Goal: Task Accomplishment & Management: Use online tool/utility

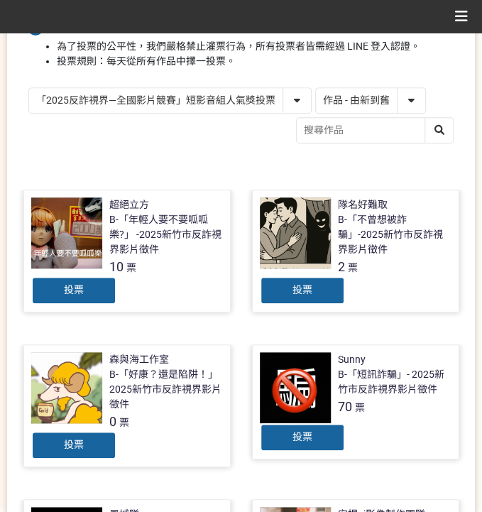
click at [227, 98] on select "「2025反詐視界—全國影片競賽」短影音組人氣獎投票 「2025反詐視界—全國影片競賽」短片組人氣獎投票" at bounding box center [170, 100] width 282 height 25
select select "13146"
click at [29, 88] on select "「2025反詐視界—全國影片競賽」短影音組人氣獎投票 「2025反詐視界—全國影片競賽」短片組人氣獎投票" at bounding box center [170, 100] width 282 height 25
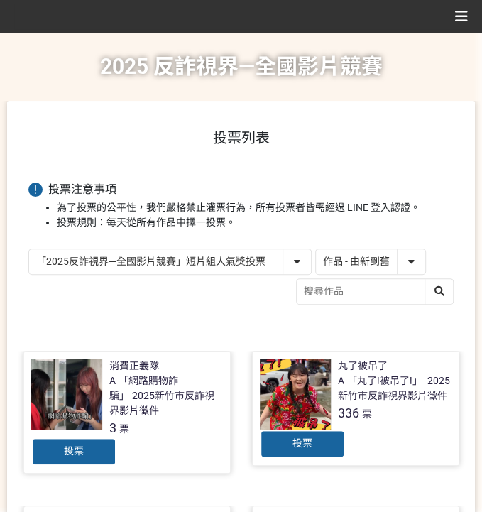
click at [366, 264] on select "作品 - 由新到舊 作品 - 由舊到新 票數 - 由多到少 票數 - 由少到多" at bounding box center [370, 261] width 109 height 25
select select "vote"
click at [316, 249] on select "作品 - 由新到舊 作品 - 由舊到新 票數 - 由多到少 票數 - 由少到多" at bounding box center [370, 261] width 109 height 25
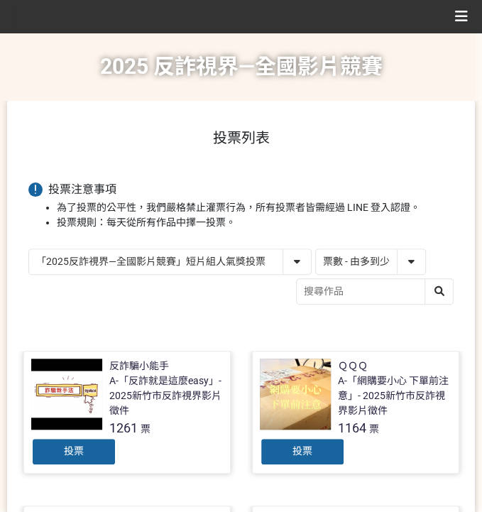
click at [288, 455] on div "投票" at bounding box center [302, 452] width 85 height 28
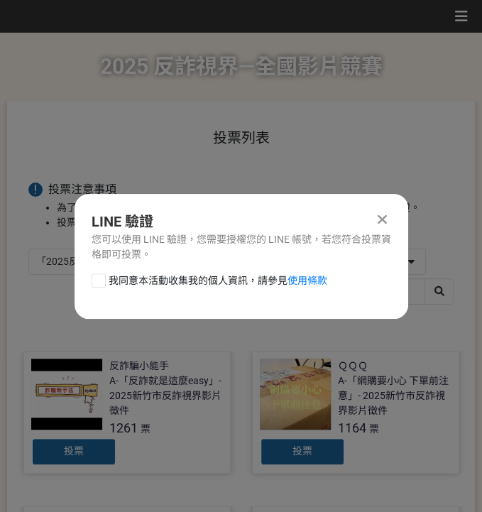
click at [206, 288] on span "我同意本活動收集我的個人資訊，請參見 使用條款" at bounding box center [218, 280] width 219 height 15
click at [102, 285] on input "我同意本活動收集我的個人資訊，請參見 使用條款" at bounding box center [96, 280] width 9 height 9
checkbox input "false"
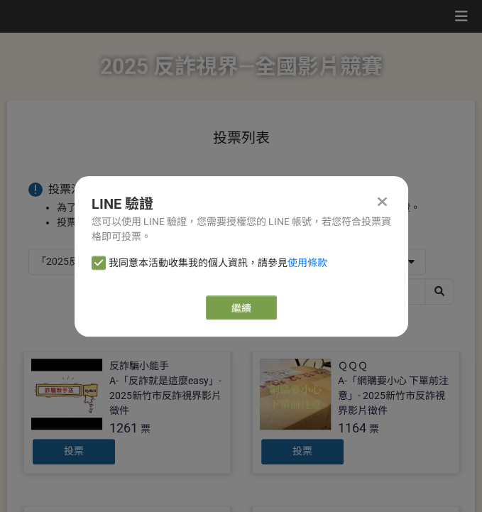
click at [223, 291] on div "LINE 驗證 您可以使用 LINE 驗證，您需要授權您的 LINE 帳號，若您符合投票資格即可投票。 我同意本活動收集我的個人資訊，請參見 使用條款 繼續" at bounding box center [242, 256] width 334 height 161
click at [227, 306] on link "繼續" at bounding box center [241, 307] width 71 height 24
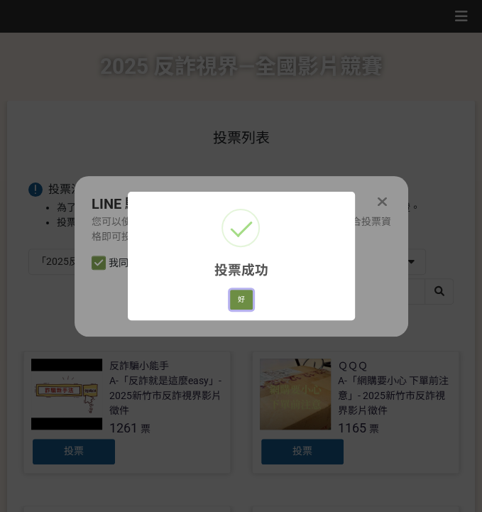
click at [247, 296] on button "好" at bounding box center [241, 300] width 23 height 20
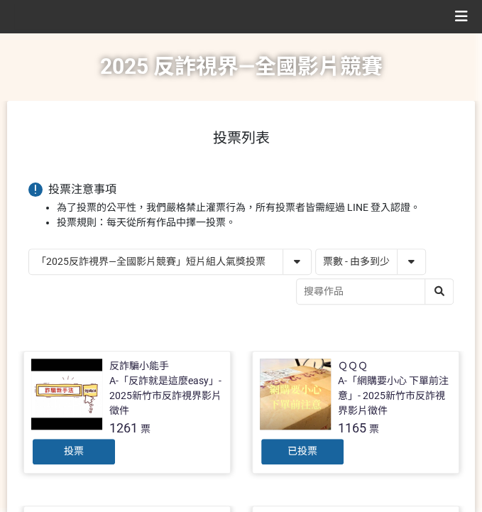
click at [130, 258] on select "「2025反詐視界—全國影片競賽」短影音組人氣獎投票 「2025反詐視界—全國影片競賽」短片組人氣獎投票" at bounding box center [170, 261] width 282 height 25
select select "13147"
click at [29, 249] on select "「2025反詐視界—全國影片競賽」短影音組人氣獎投票 「2025反詐視界—全國影片競賽」短片組人氣獎投票" at bounding box center [170, 261] width 282 height 25
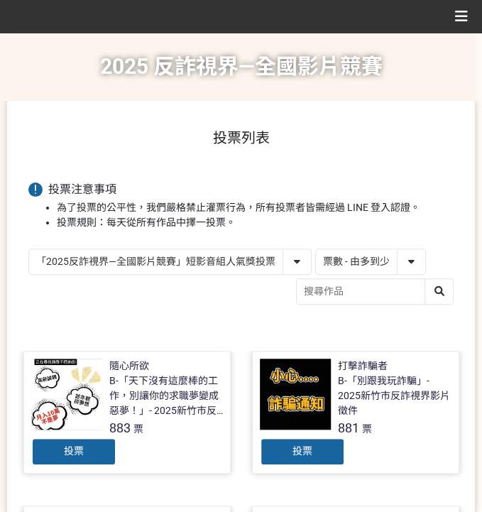
click at [63, 456] on div "投票" at bounding box center [73, 452] width 85 height 28
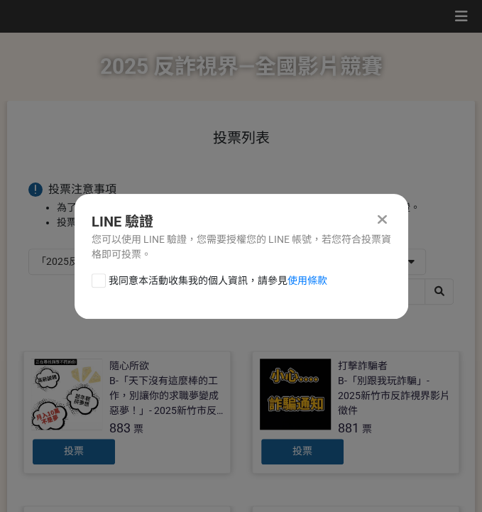
click at [164, 268] on div "LINE 驗證 您可以使用 LINE 驗證，您需要授權您的 LINE 帳號，若您符合投票資格即可投票。 我同意本活動收集我的個人資訊，請參見 使用條款" at bounding box center [242, 256] width 334 height 125
click at [166, 277] on span "我同意本活動收集我的個人資訊，請參見 使用條款" at bounding box center [218, 280] width 219 height 15
click at [102, 277] on input "我同意本活動收集我的個人資訊，請參見 使用條款" at bounding box center [96, 280] width 9 height 9
checkbox input "false"
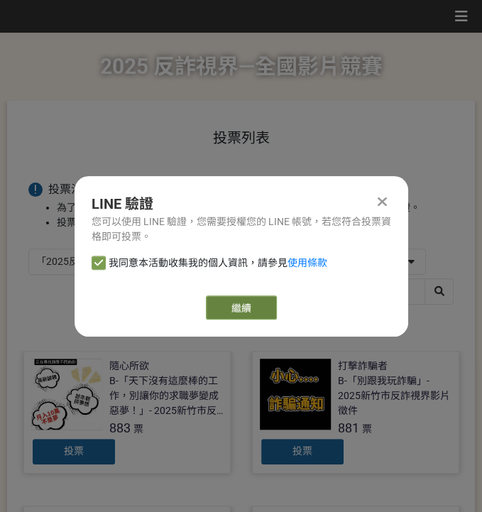
click at [214, 308] on link "繼續" at bounding box center [241, 307] width 71 height 24
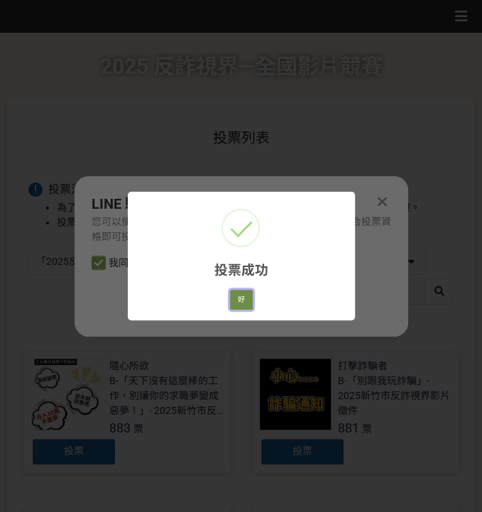
click at [247, 294] on button "好" at bounding box center [241, 300] width 23 height 20
